Goal: Task Accomplishment & Management: Use online tool/utility

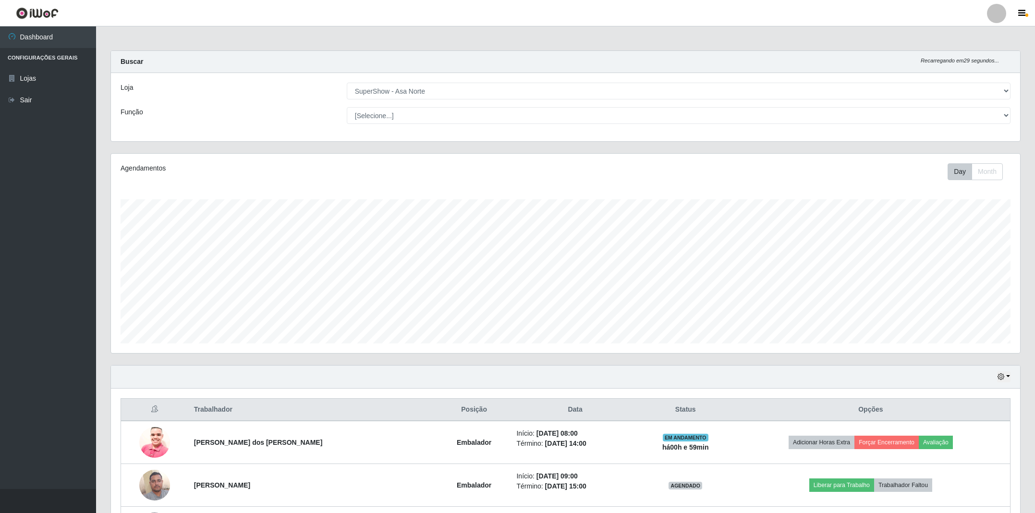
select select "71"
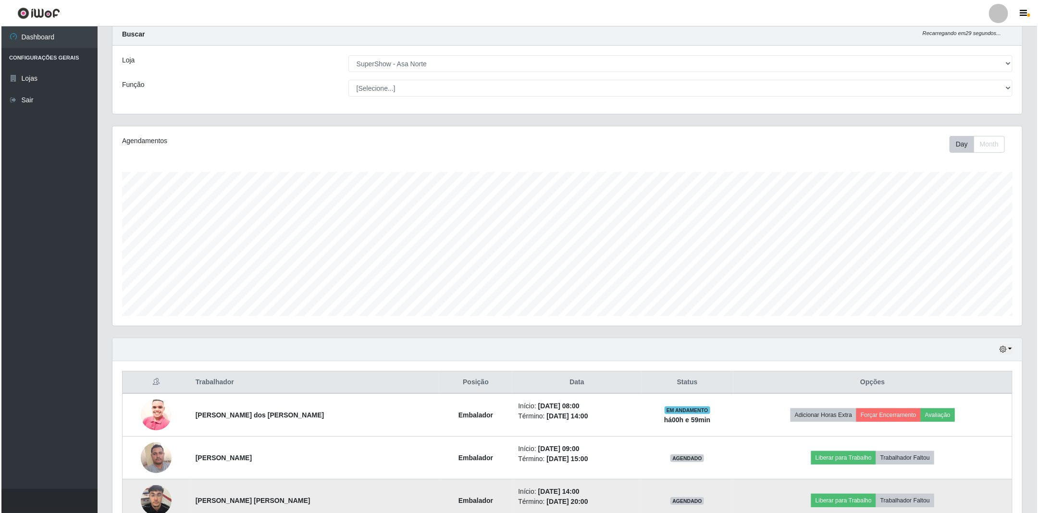
scroll to position [72, 0]
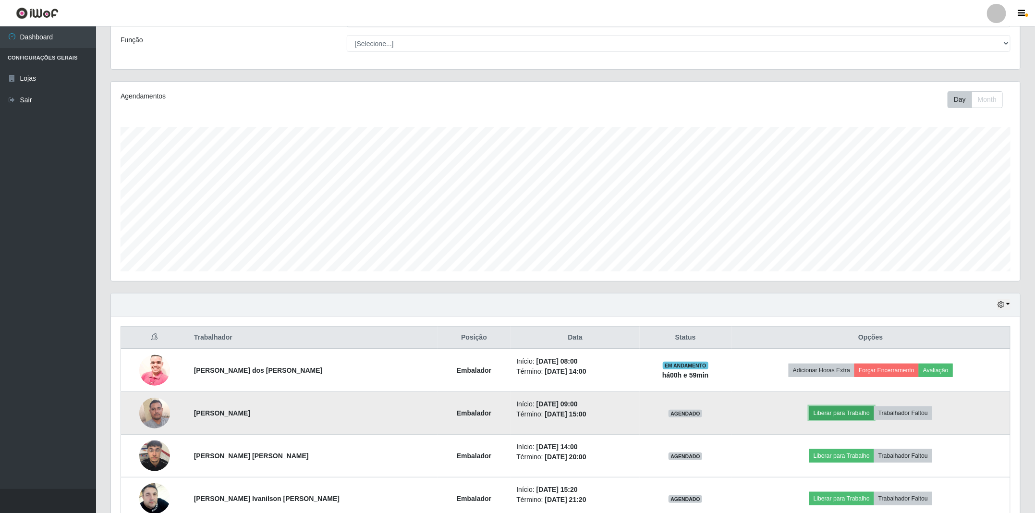
click at [850, 414] on button "Liberar para Trabalho" at bounding box center [842, 413] width 65 height 13
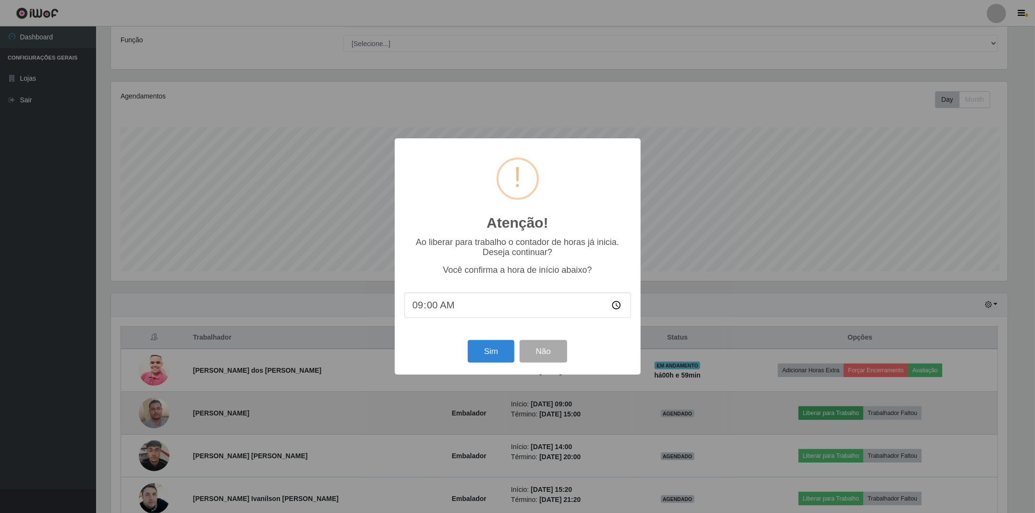
scroll to position [200, 900]
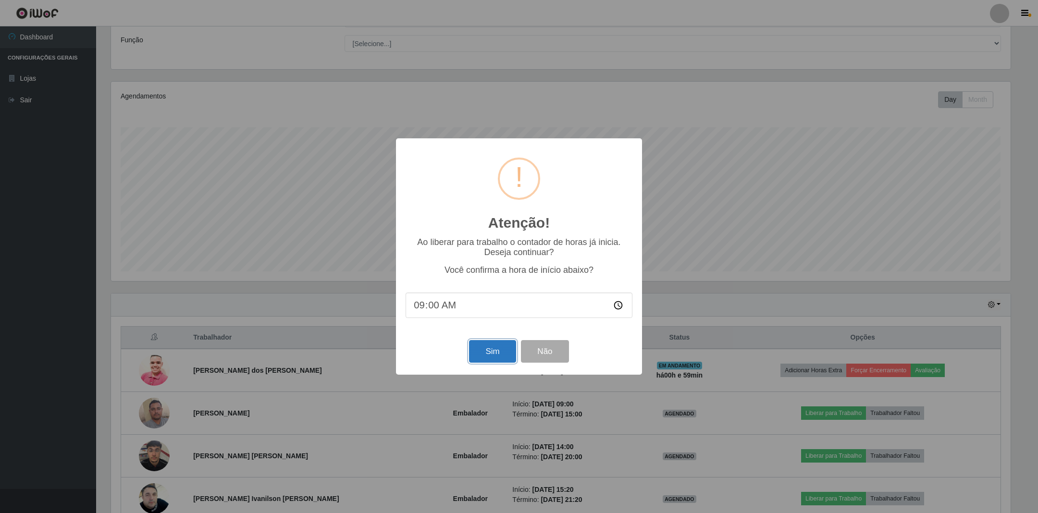
click at [478, 352] on button "Sim" at bounding box center [492, 351] width 47 height 23
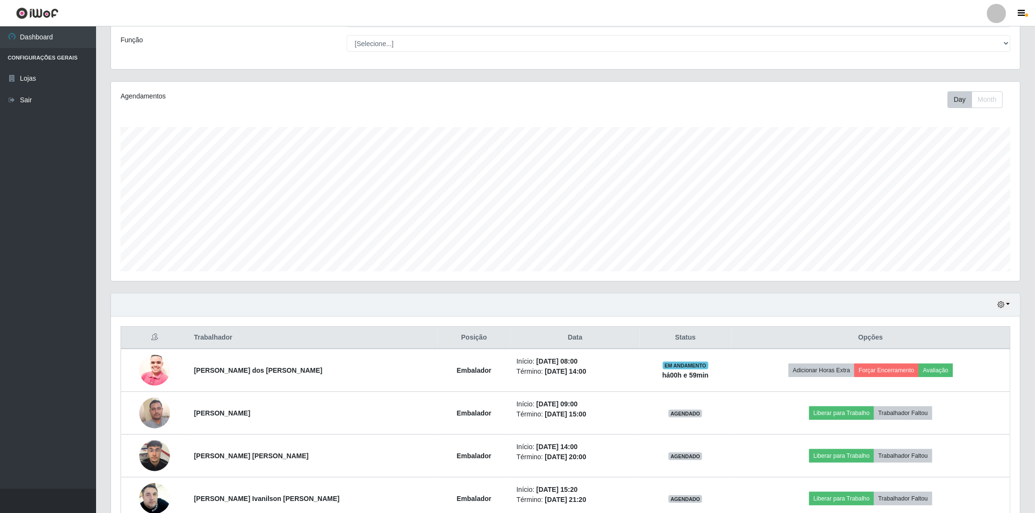
scroll to position [200, 911]
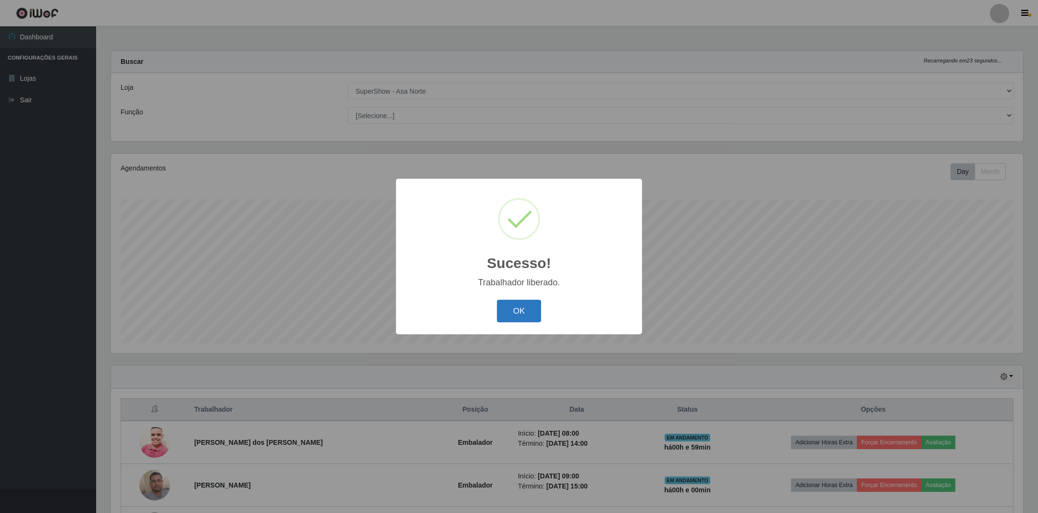
click at [534, 312] on button "OK" at bounding box center [519, 311] width 45 height 23
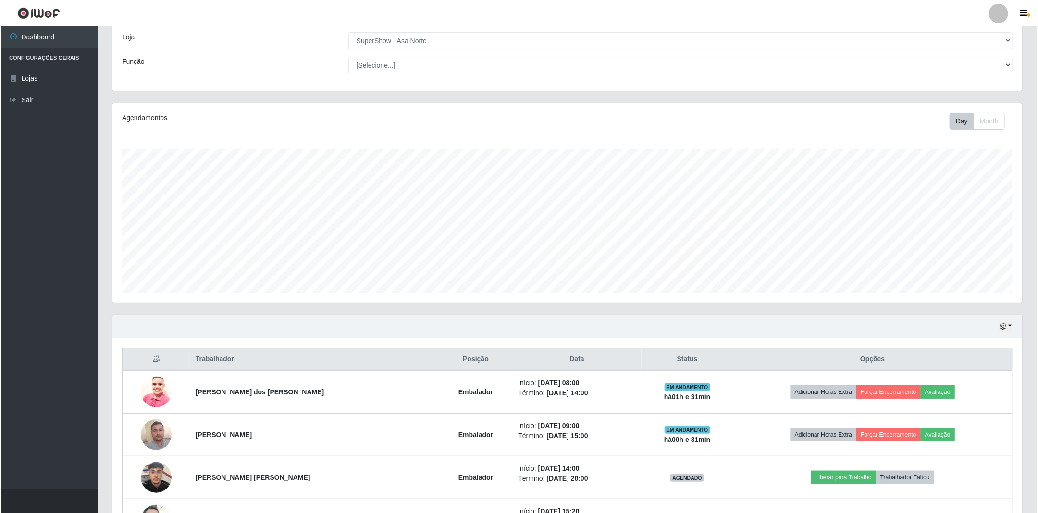
scroll to position [172, 0]
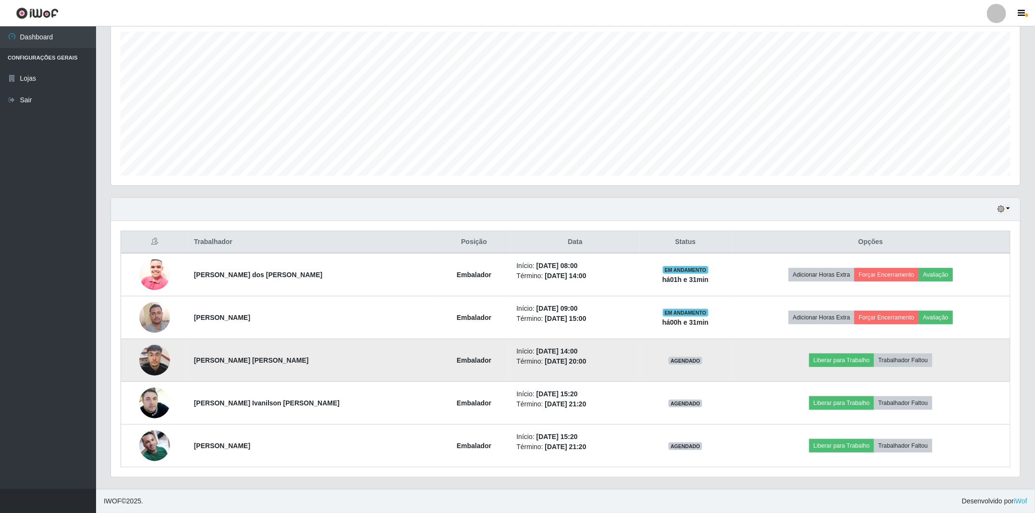
click at [159, 359] on img at bounding box center [154, 360] width 31 height 41
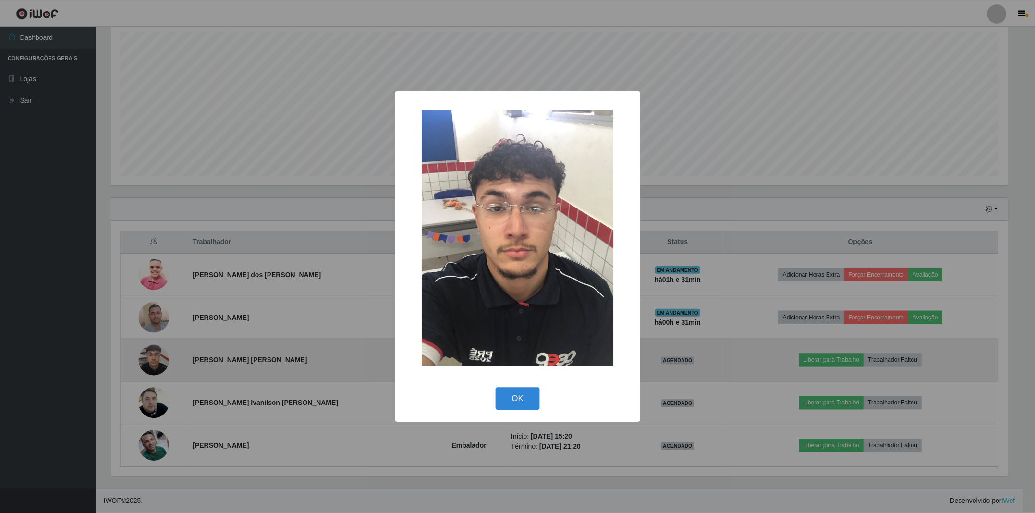
scroll to position [200, 900]
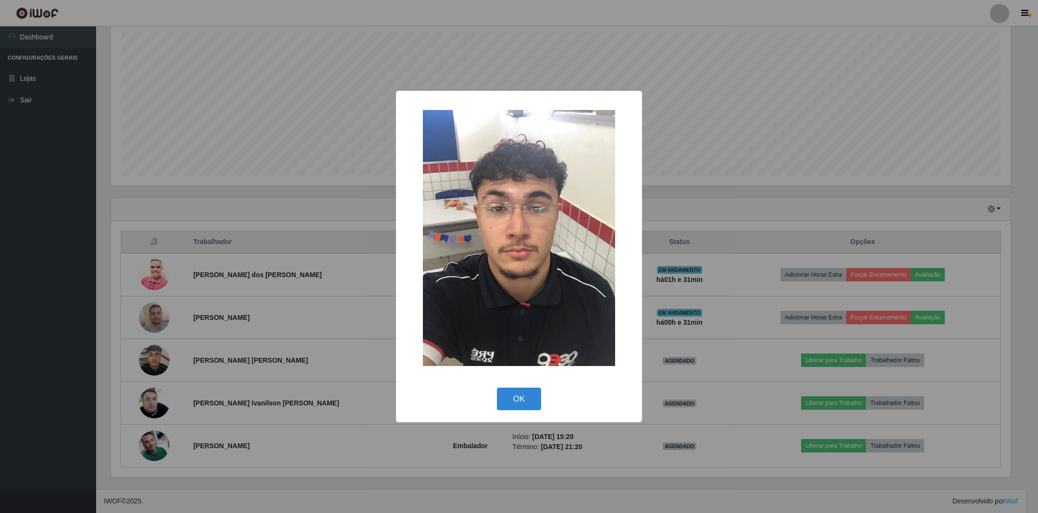
click at [336, 218] on div "× OK Cancel" at bounding box center [519, 256] width 1038 height 513
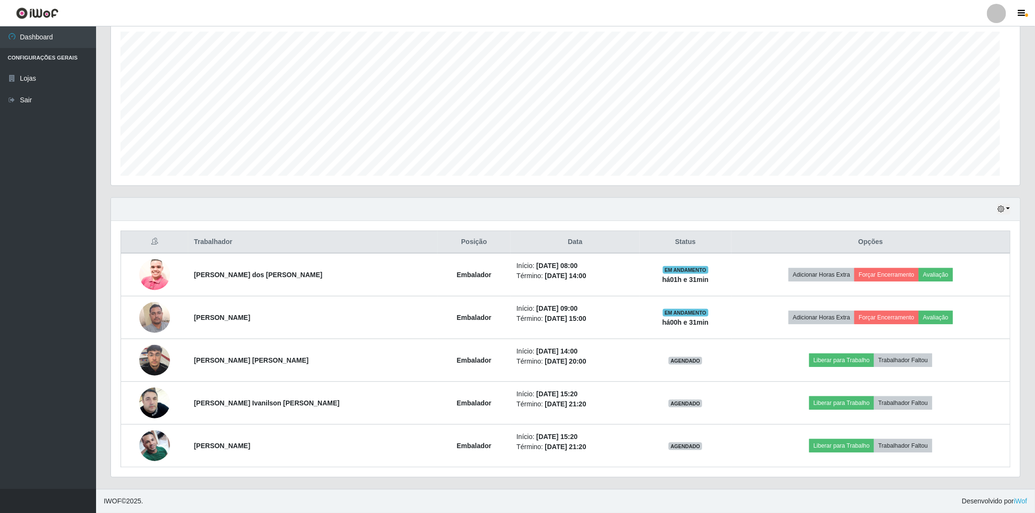
scroll to position [200, 909]
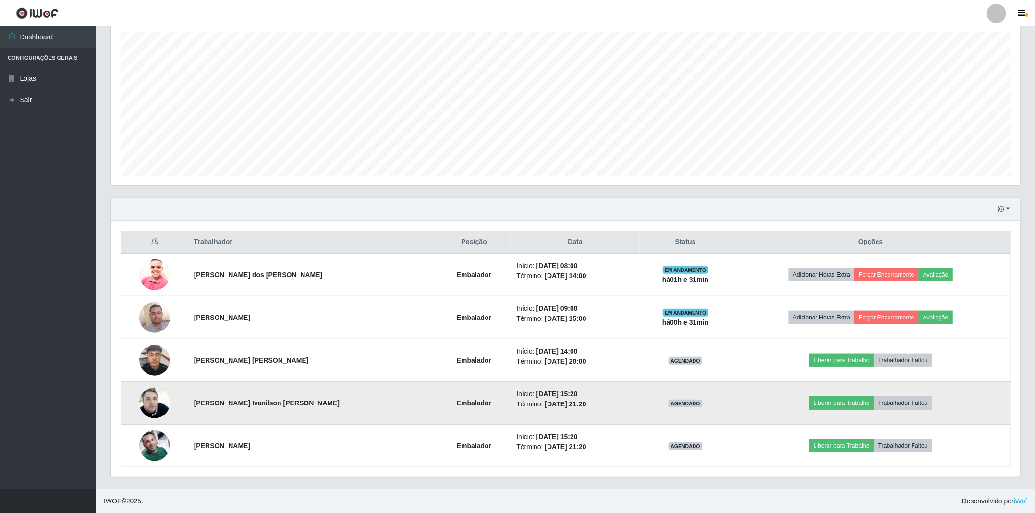
click at [151, 397] on img at bounding box center [154, 403] width 31 height 55
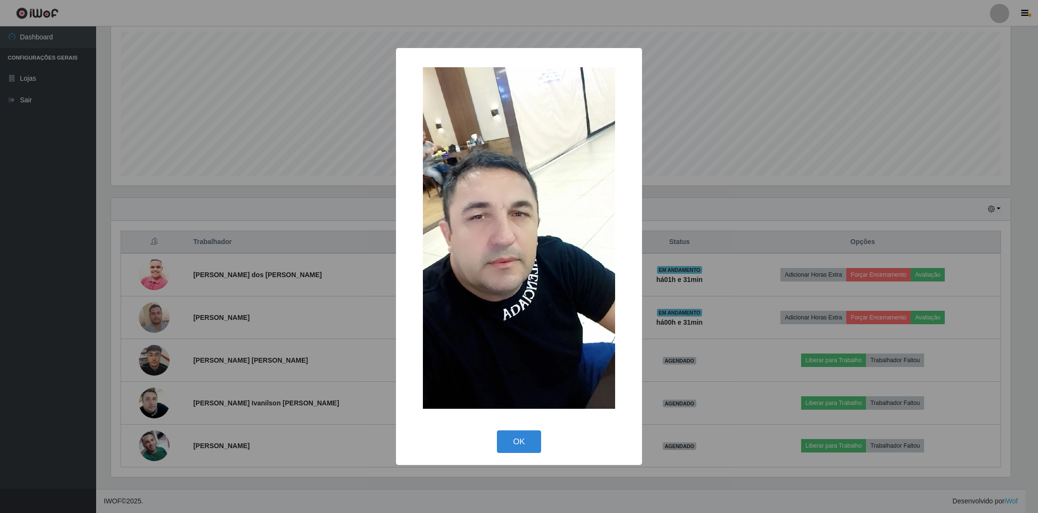
click at [346, 222] on div "× OK Cancel" at bounding box center [519, 256] width 1038 height 513
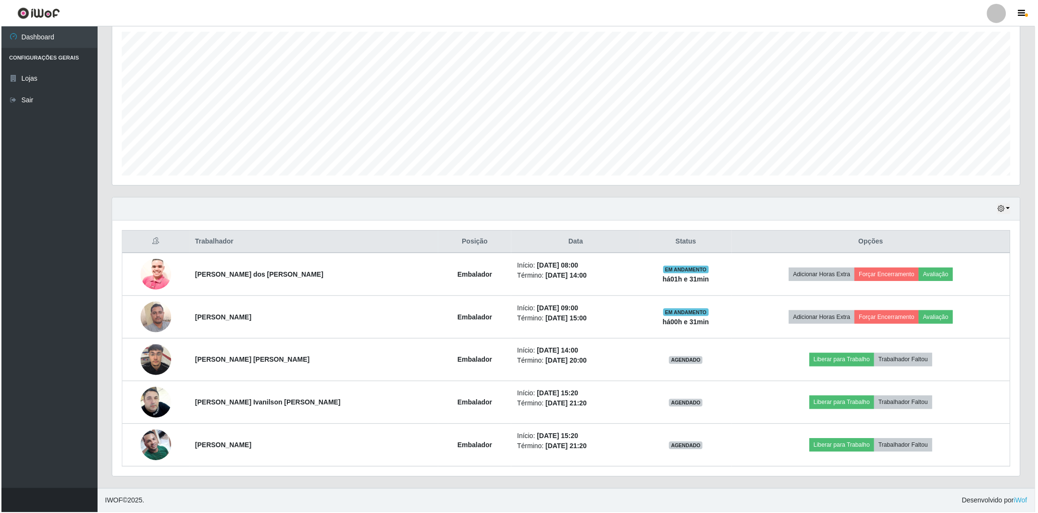
scroll to position [200, 909]
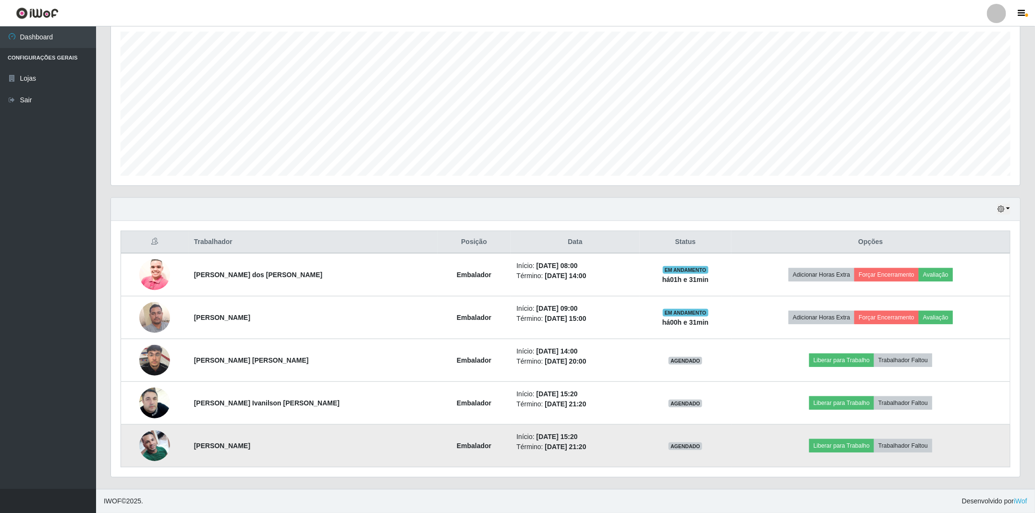
click at [156, 443] on img at bounding box center [154, 446] width 31 height 55
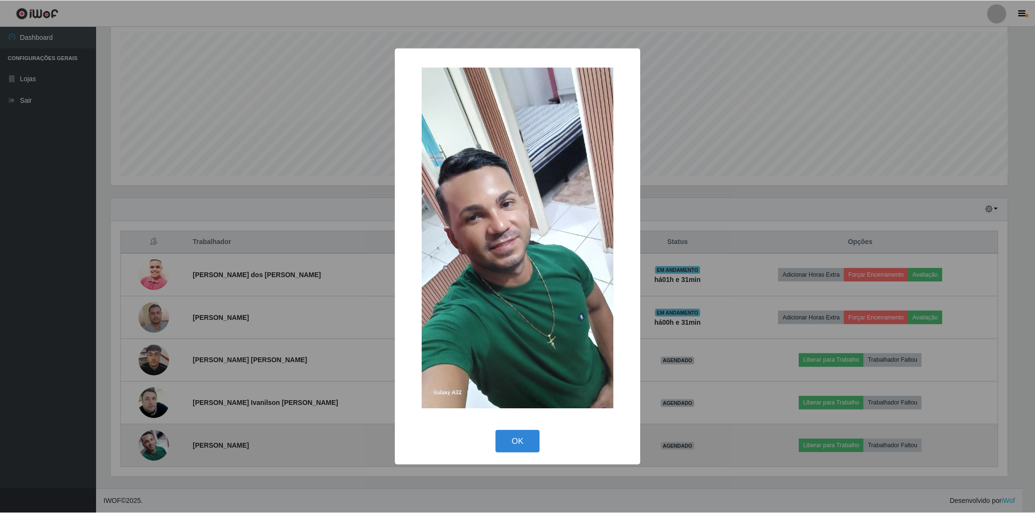
scroll to position [200, 900]
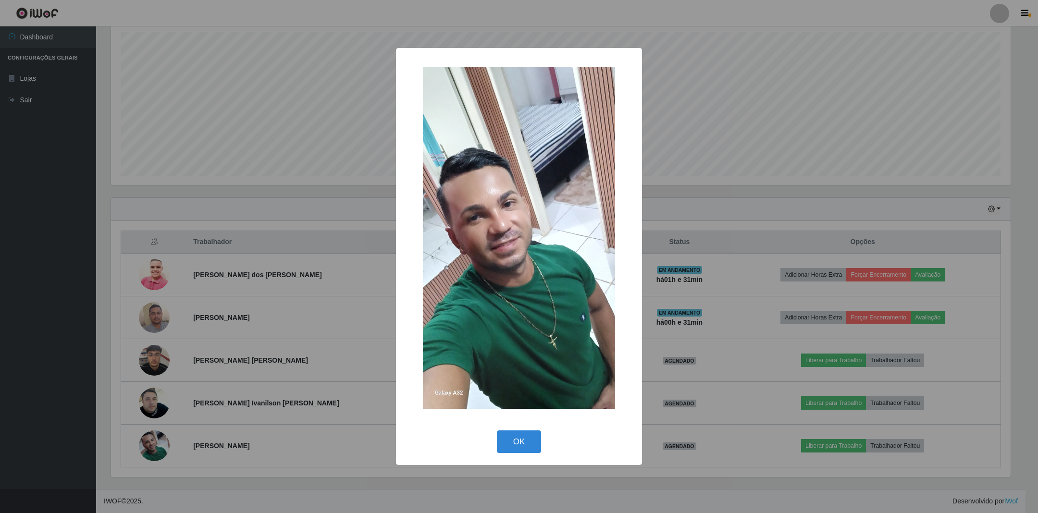
click at [328, 218] on div "× OK Cancel" at bounding box center [519, 256] width 1038 height 513
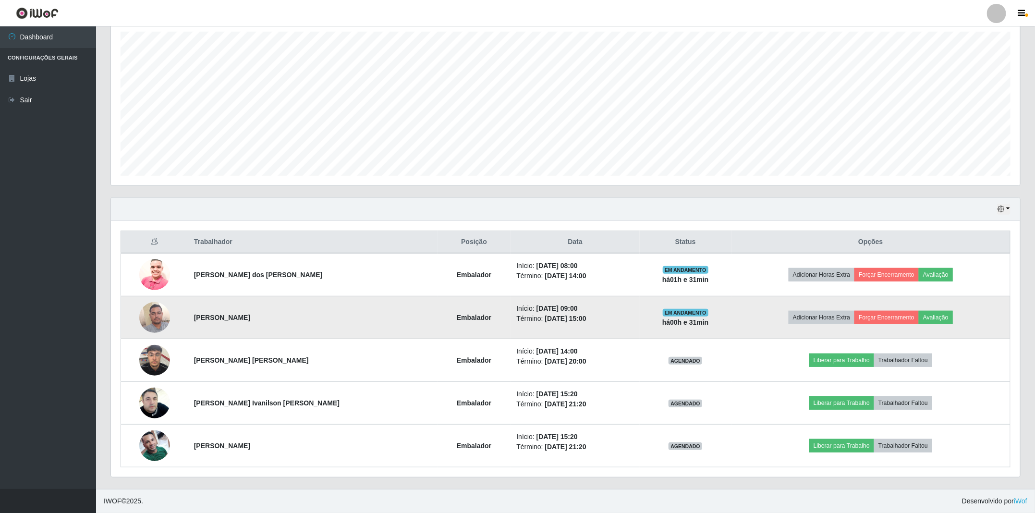
scroll to position [200, 909]
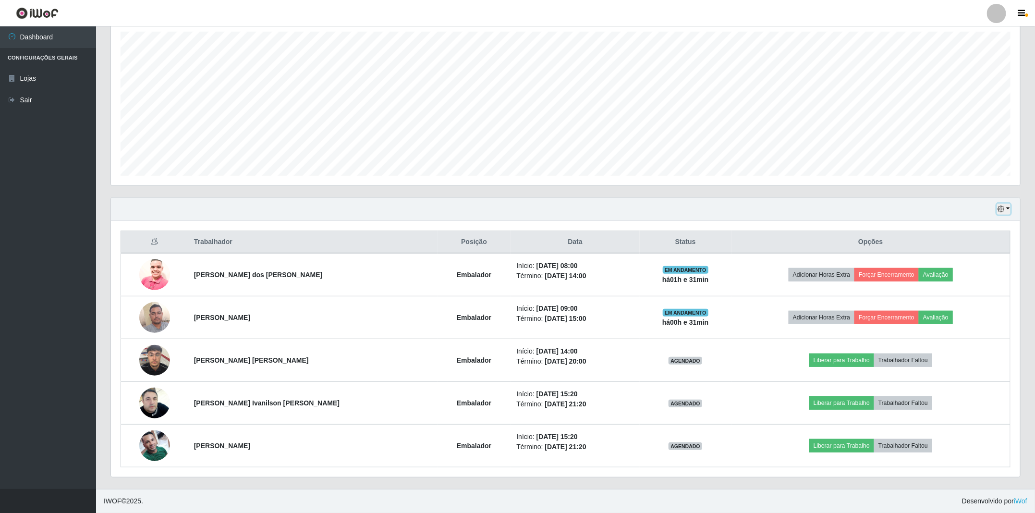
click at [1000, 206] on icon "button" at bounding box center [1001, 209] width 7 height 7
click at [975, 245] on button "1 dia" at bounding box center [972, 247] width 76 height 20
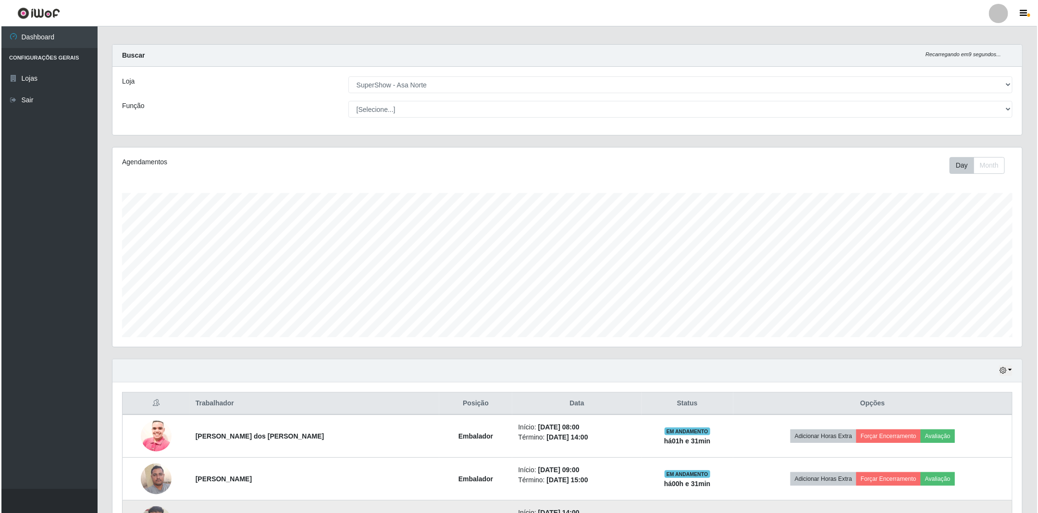
scroll to position [0, 0]
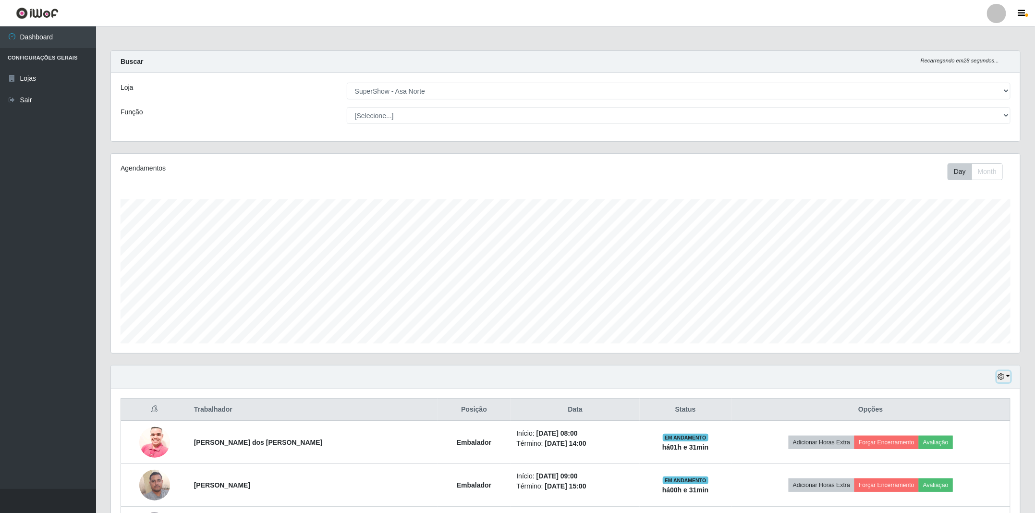
click at [1002, 379] on icon "button" at bounding box center [1001, 376] width 7 height 7
click at [966, 434] on button "3 dias" at bounding box center [972, 435] width 76 height 20
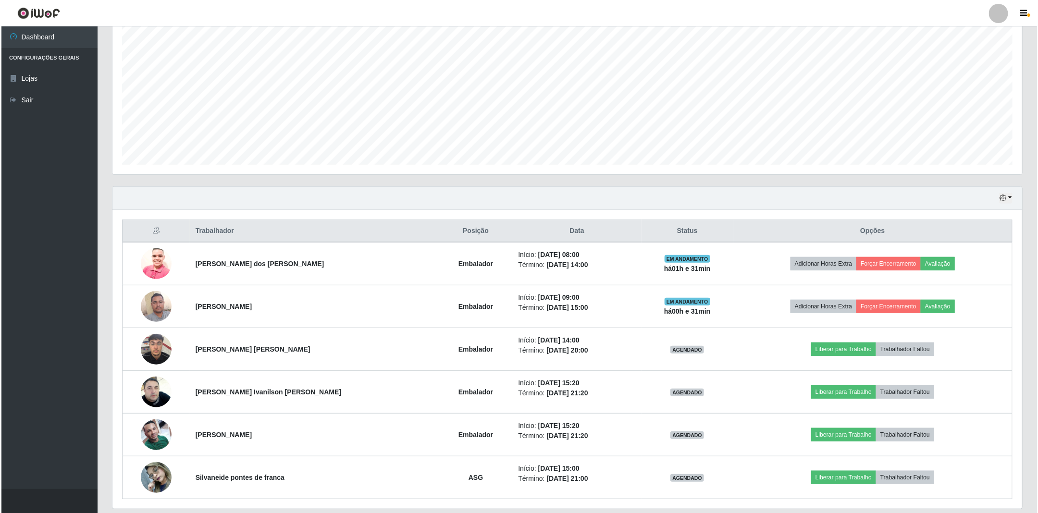
scroll to position [215, 0]
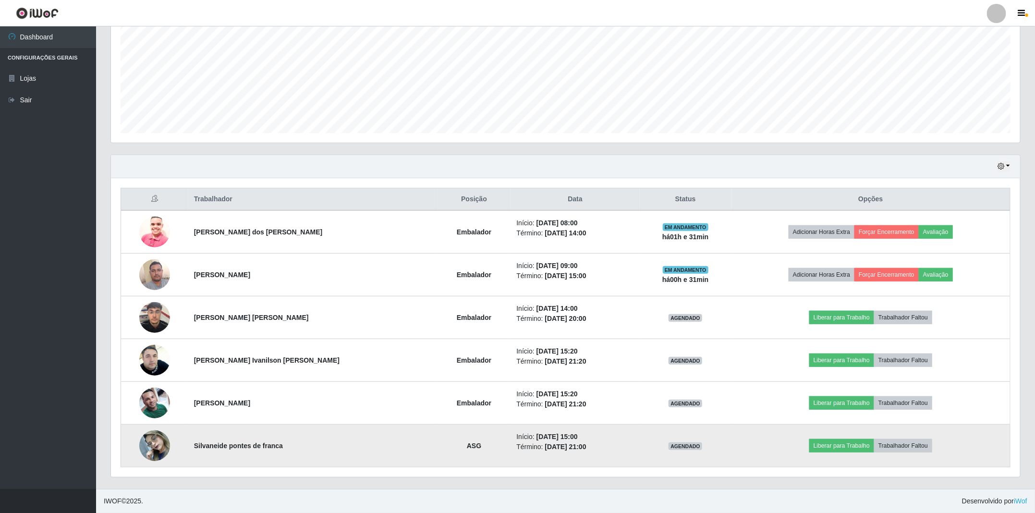
click at [149, 442] on img at bounding box center [154, 445] width 31 height 41
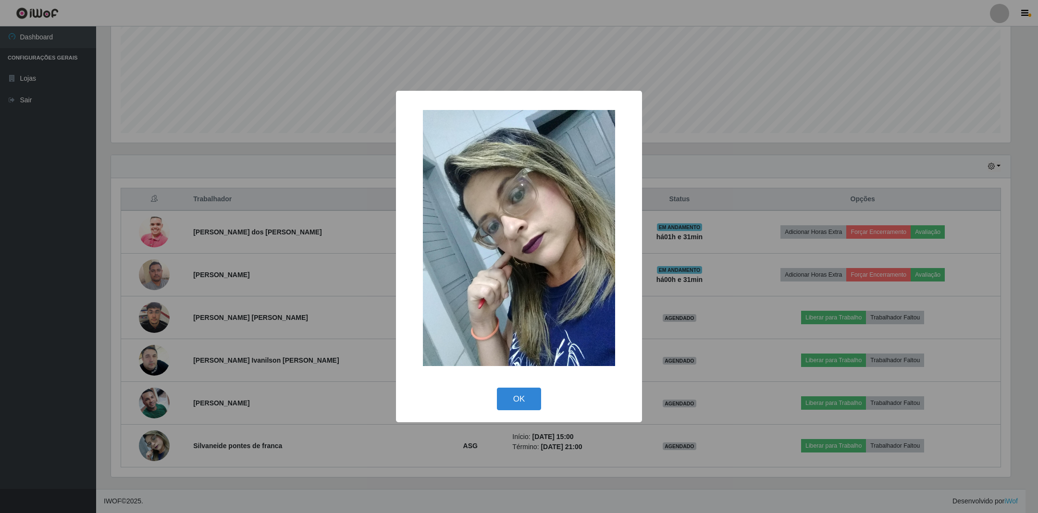
click at [342, 184] on div "× OK Cancel" at bounding box center [519, 256] width 1038 height 513
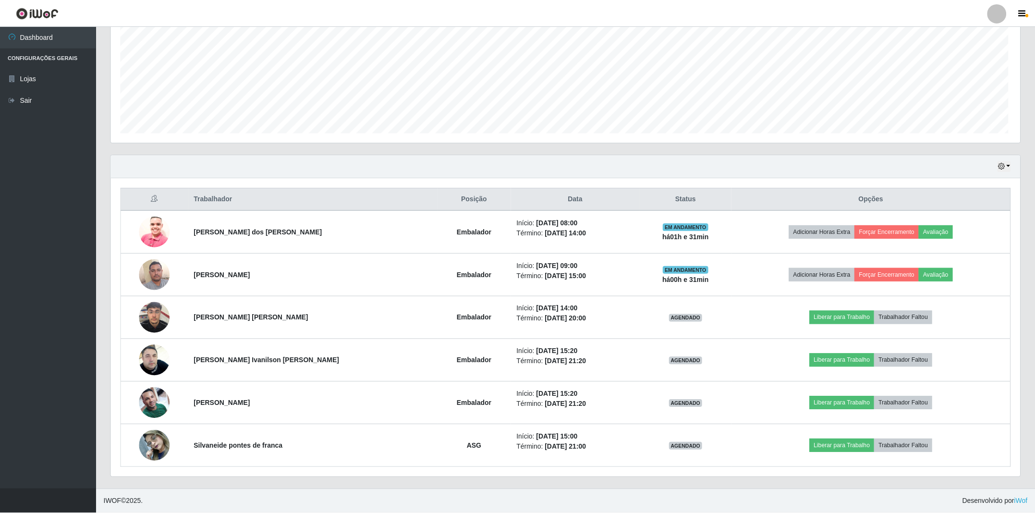
scroll to position [200, 909]
click at [1004, 163] on icon "button" at bounding box center [1001, 166] width 7 height 7
click at [990, 177] on button "Hoje" at bounding box center [972, 184] width 76 height 20
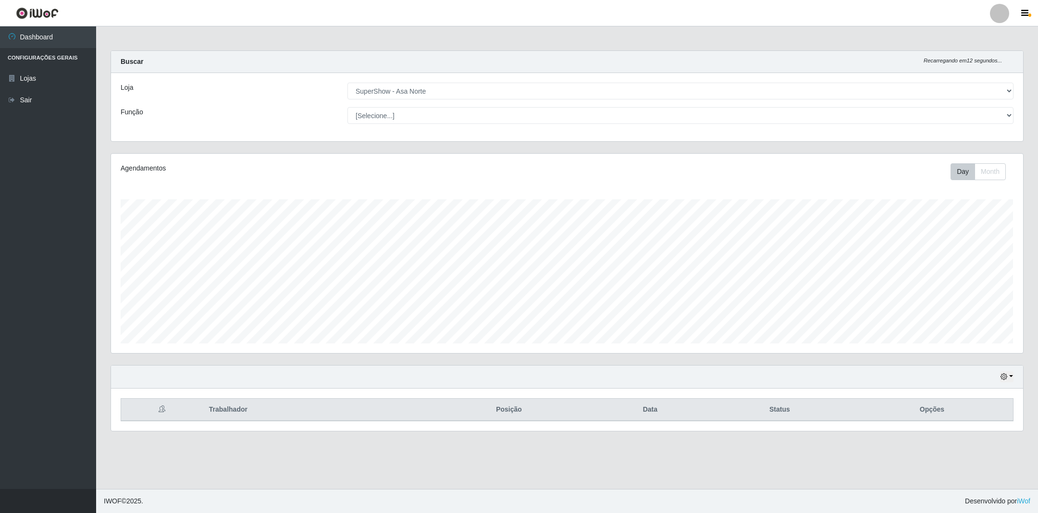
scroll to position [0, 0]
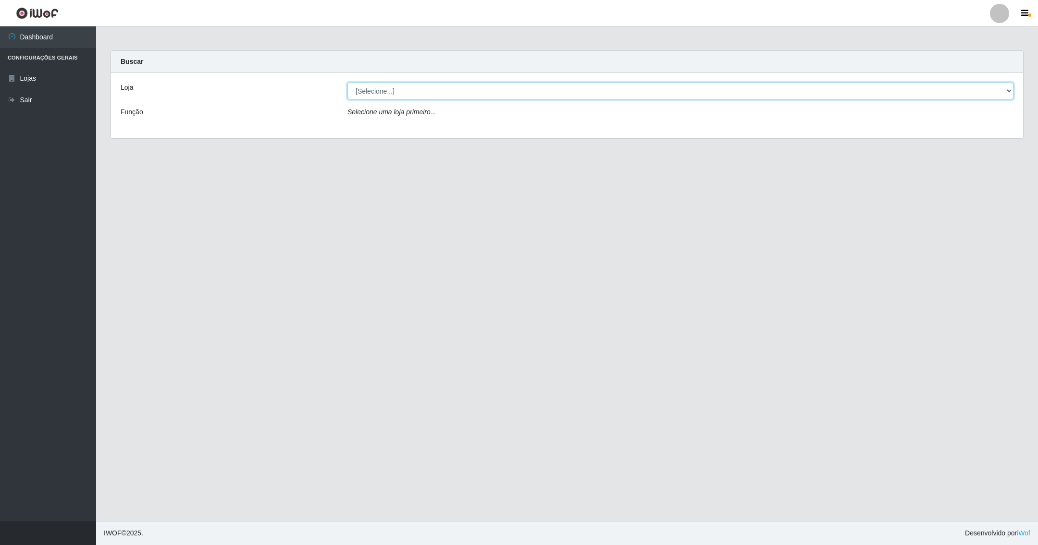
click at [486, 93] on select "[Selecione...] SuperShow - Asa Norte" at bounding box center [680, 91] width 666 height 17
select select "71"
click at [347, 83] on select "[Selecione...] SuperShow - Asa Norte" at bounding box center [680, 91] width 666 height 17
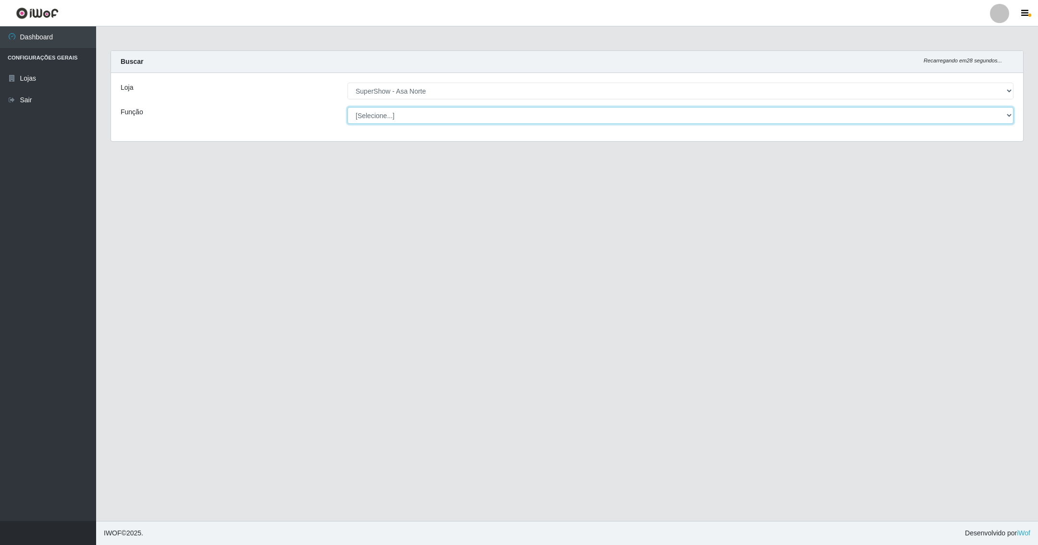
click at [479, 112] on select "[Selecione...] ASG ASG + ASG ++ Auxiliar de Depósito Auxiliar de Depósito + Aux…" at bounding box center [680, 115] width 666 height 17
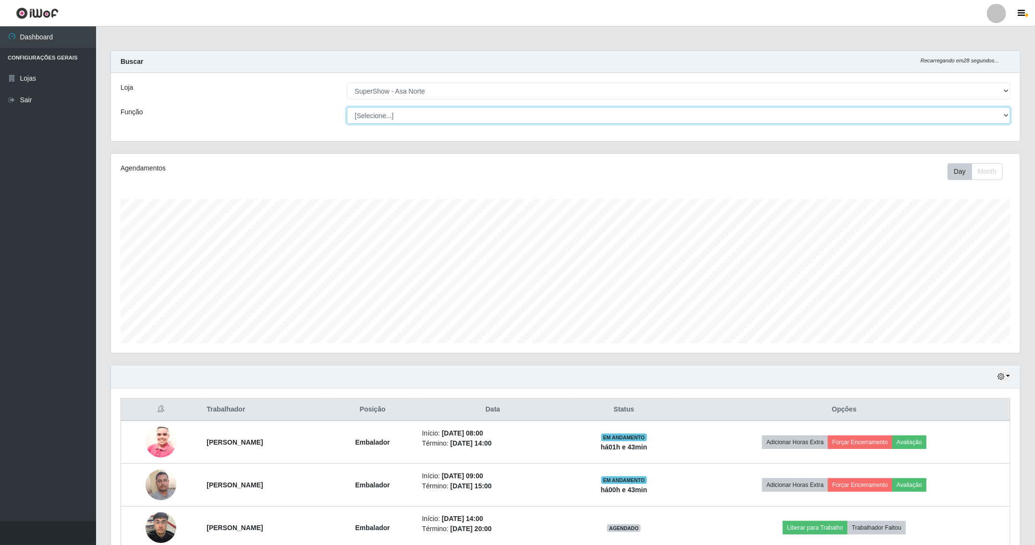
scroll to position [200, 909]
click at [479, 112] on select "[Selecione...] ASG ASG + ASG ++ Auxiliar de Depósito Auxiliar de Depósito + Aux…" at bounding box center [679, 115] width 664 height 17
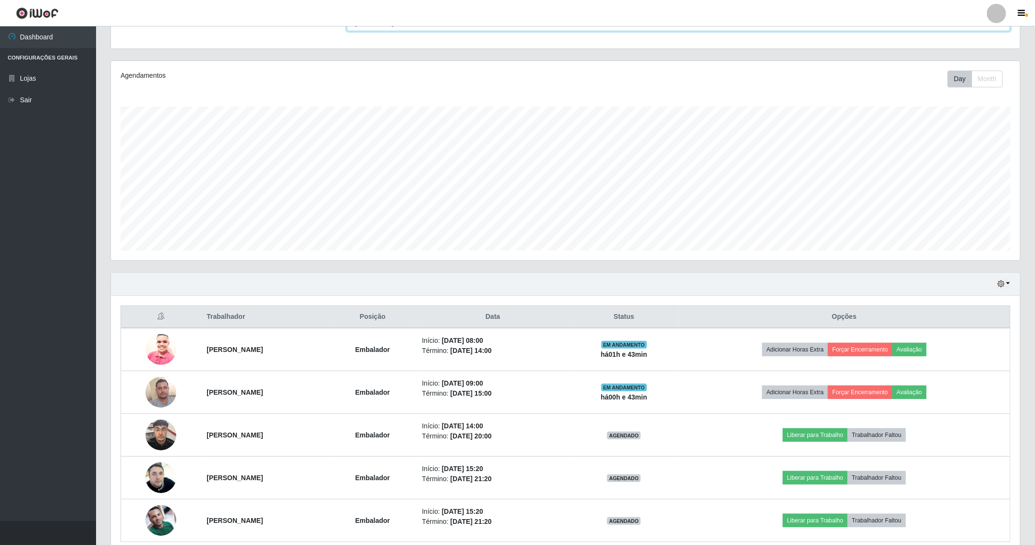
scroll to position [67, 0]
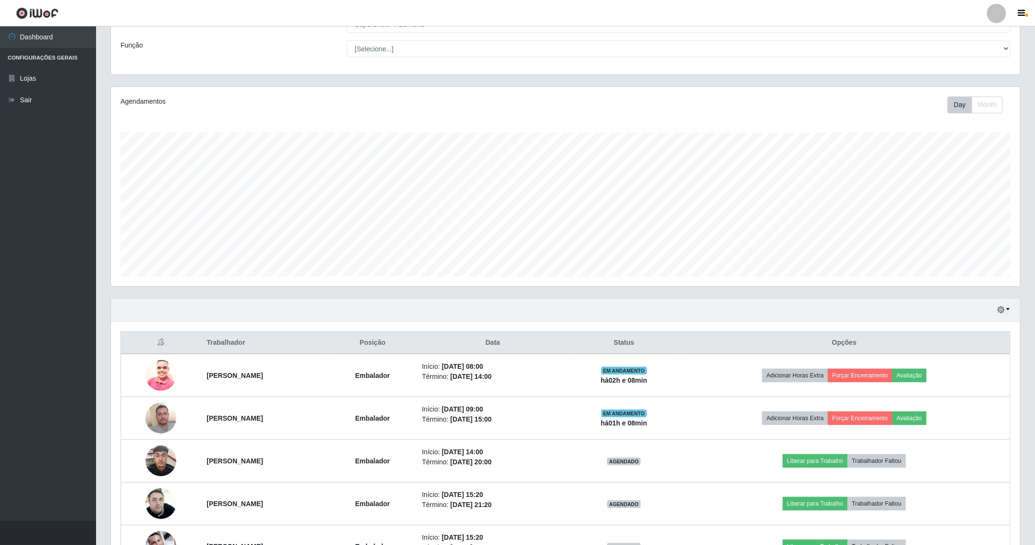
click at [463, 124] on div "Agendamentos Day Month 25/07 Agendamentos 28.92" at bounding box center [566, 186] width 910 height 199
